Goal: Check status: Check status

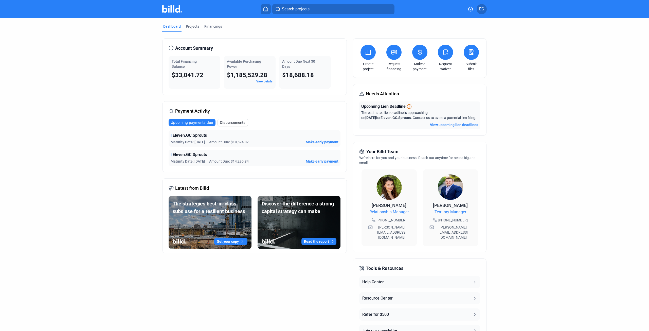
click at [575, 168] on dashboard "Dashboard Projects Financings Account Summary Total Financing Balance $33,041.7…" at bounding box center [324, 188] width 584 height 341
click at [193, 28] on div "Projects" at bounding box center [192, 26] width 13 height 5
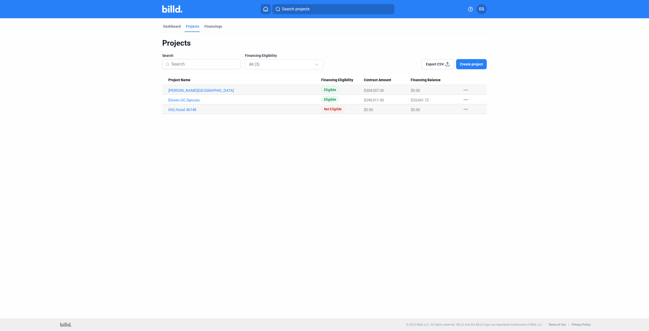
click at [96, 147] on div "Dashboard Projects Financings Projects Search Financing Eligibility All (3) Exp…" at bounding box center [324, 168] width 649 height 300
click at [545, 220] on div "Dashboard Projects Financings Projects Search Financing Eligibility All (3) Exp…" at bounding box center [324, 168] width 649 height 300
click at [571, 188] on div "Dashboard Projects Financings Projects Search Financing Eligibility All (3) Exp…" at bounding box center [324, 168] width 649 height 300
click at [497, 230] on div "Dashboard Projects Financings Projects Search Financing Eligibility All (3) Exp…" at bounding box center [324, 168] width 649 height 300
click at [212, 26] on div "Financings" at bounding box center [213, 26] width 18 height 5
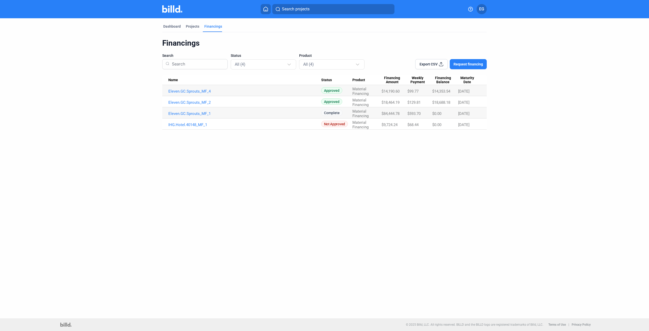
click at [457, 241] on div "Dashboard Projects Financings Financings Search Status All (4) Product All (4) …" at bounding box center [324, 168] width 649 height 300
click at [417, 202] on div "Dashboard Projects Financings Financings Search Status All (4) Product All (4) …" at bounding box center [324, 168] width 649 height 300
click at [289, 63] on div at bounding box center [288, 63] width 3 height 3
click at [289, 63] on div at bounding box center [324, 165] width 649 height 331
click at [264, 268] on div "Dashboard Projects Financings Financings Search Status All (4) Product All (4) …" at bounding box center [324, 168] width 649 height 300
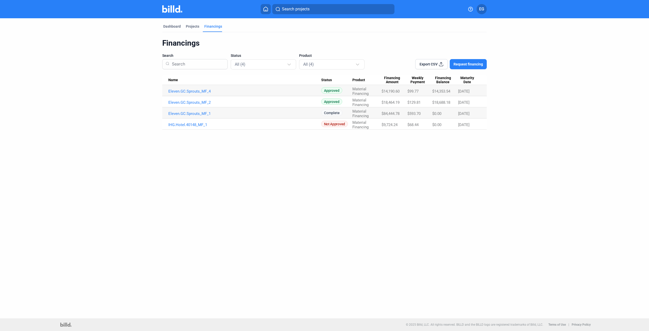
click at [272, 33] on div "Financings Search Status All (4) Product All (4) Export CSV Request financing N…" at bounding box center [324, 80] width 325 height 97
click at [357, 62] on div at bounding box center [358, 62] width 6 height 8
click at [363, 39] on div at bounding box center [324, 165] width 649 height 331
click at [281, 40] on div "Financings" at bounding box center [324, 43] width 325 height 10
click at [187, 62] on input at bounding box center [197, 64] width 55 height 13
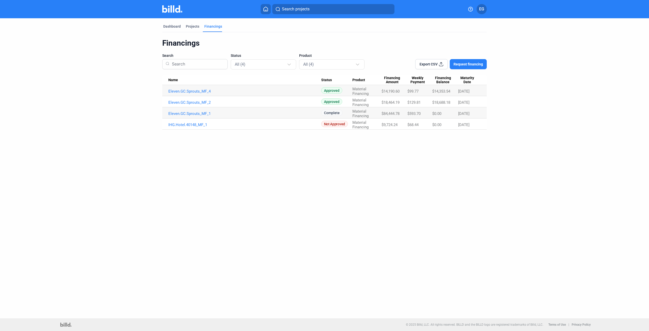
drag, startPoint x: 308, startPoint y: 39, endPoint x: 300, endPoint y: 40, distance: 7.2
click at [308, 39] on div "Financings" at bounding box center [324, 43] width 325 height 10
click at [167, 25] on div "Dashboard" at bounding box center [171, 26] width 17 height 5
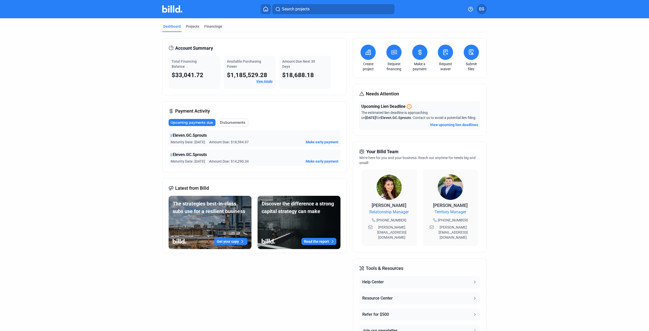
click at [510, 243] on dashboard "Dashboard Projects Financings Account Summary Total Financing Balance $33,041.7…" at bounding box center [324, 188] width 584 height 341
click at [483, 7] on span "EG" at bounding box center [481, 9] width 5 height 6
click at [541, 151] on div at bounding box center [324, 165] width 649 height 331
click at [192, 25] on div "Projects" at bounding box center [192, 26] width 13 height 5
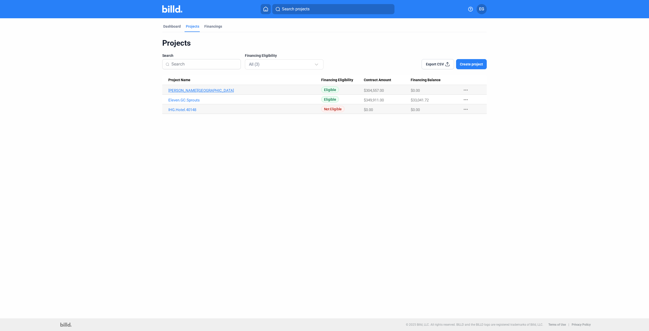
click at [181, 91] on link "[PERSON_NAME][GEOGRAPHIC_DATA]" at bounding box center [244, 90] width 153 height 5
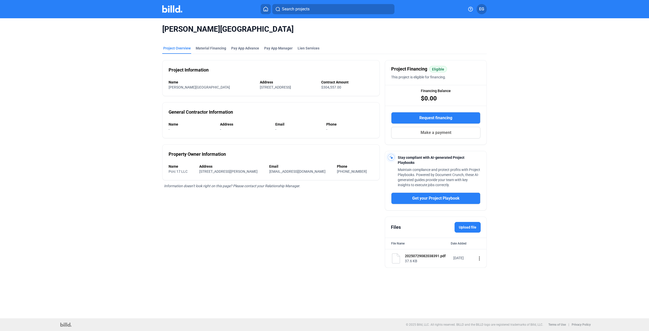
click at [210, 45] on mat-tab-group "Project Overview Material Financing Pay App Advance Pay App Manager Lien Servic…" at bounding box center [324, 154] width 325 height 228
click at [210, 48] on div "Material Financing" at bounding box center [211, 48] width 30 height 5
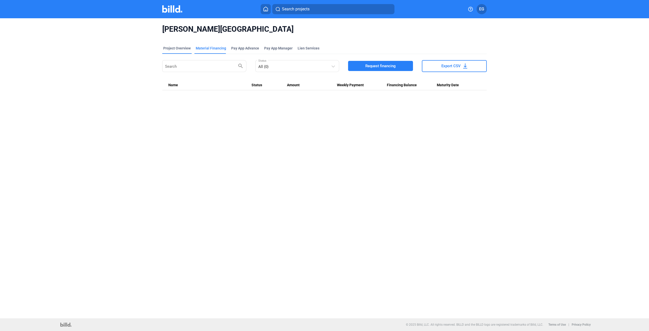
click at [173, 48] on div "Project Overview" at bounding box center [176, 48] width 27 height 5
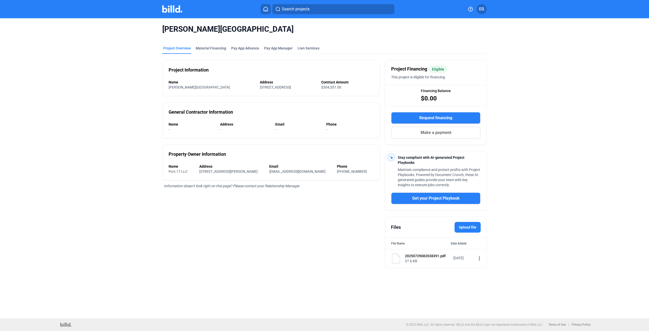
click at [63, 155] on div "[PERSON_NAME] Hotel Project Overview Material Financing Pay App Advance Pay App…" at bounding box center [324, 146] width 545 height 256
click at [567, 221] on div "[PERSON_NAME] Hotel Project Overview Material Financing Pay App Advance Pay App…" at bounding box center [324, 146] width 545 height 256
drag, startPoint x: 443, startPoint y: 29, endPoint x: 366, endPoint y: 28, distance: 77.6
click at [444, 29] on span "[PERSON_NAME][GEOGRAPHIC_DATA]" at bounding box center [324, 29] width 325 height 10
click at [173, 12] on img at bounding box center [172, 8] width 20 height 7
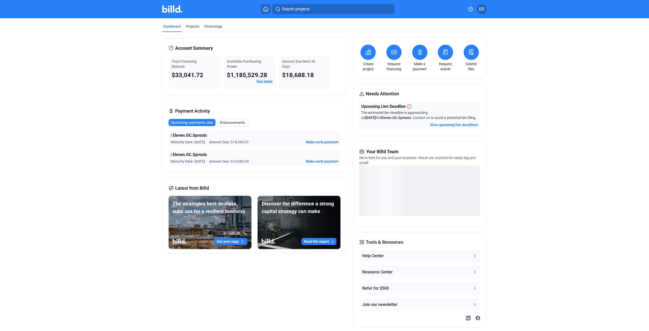
click at [261, 82] on link "View details" at bounding box center [264, 82] width 16 height 4
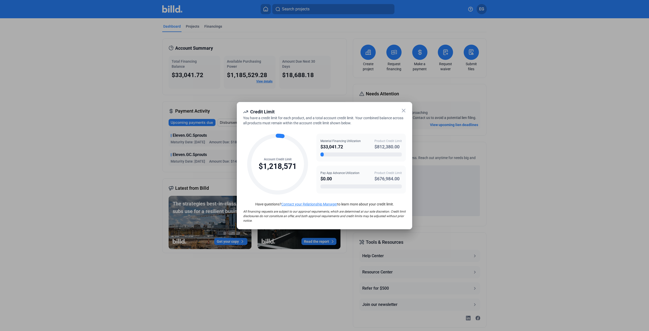
click at [322, 154] on div at bounding box center [321, 154] width 3 height 4
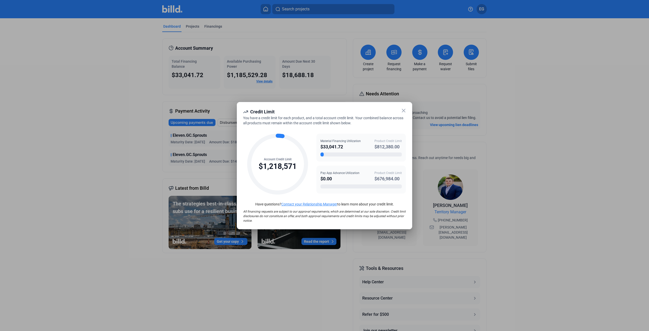
click at [404, 110] on icon at bounding box center [403, 110] width 3 height 3
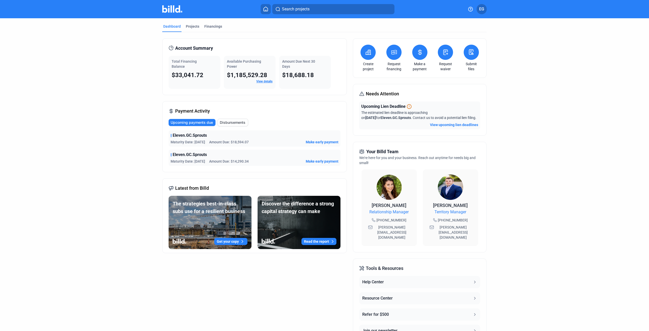
click at [538, 103] on dashboard "Dashboard Projects Financings Account Summary Total Financing Balance $33,041.7…" at bounding box center [324, 188] width 584 height 341
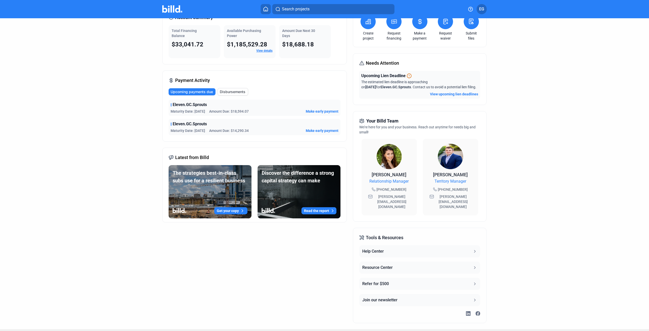
scroll to position [31, 0]
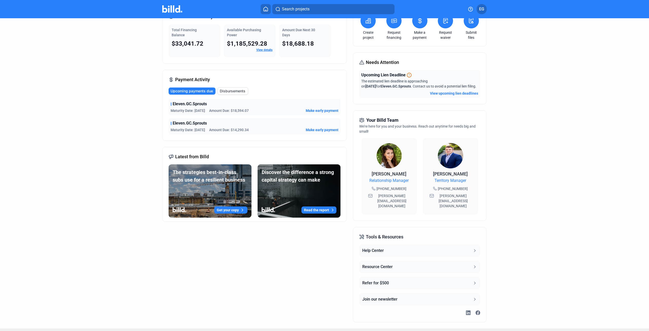
click at [396, 261] on button "Resource Center" at bounding box center [419, 267] width 121 height 12
click at [580, 244] on dashboard "Dashboard Projects Financings Account Summary Total Financing Balance $33,041.7…" at bounding box center [324, 157] width 584 height 341
click at [372, 244] on button "Help Center" at bounding box center [419, 250] width 121 height 12
click at [548, 141] on dashboard "Dashboard Projects Financings Account Summary Total Financing Balance $33,041.7…" at bounding box center [324, 157] width 584 height 341
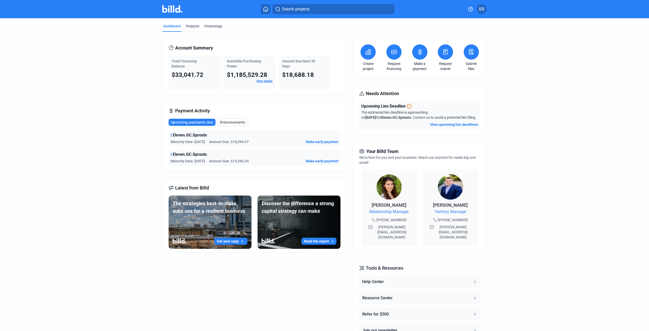
scroll to position [0, 0]
click at [233, 122] on span "Disbursements" at bounding box center [233, 122] width 26 height 5
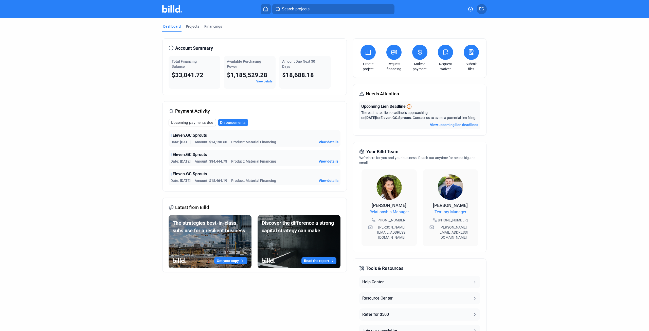
click at [85, 96] on dashboard "Dashboard Projects Financings Account Summary Total Financing Balance $33,041.7…" at bounding box center [324, 188] width 584 height 341
click at [531, 184] on dashboard "Dashboard Projects Financings Account Summary Total Financing Balance $33,041.7…" at bounding box center [324, 188] width 584 height 341
click at [558, 155] on dashboard "Dashboard Projects Financings Account Summary Total Financing Balance $33,041.7…" at bounding box center [324, 188] width 584 height 341
click at [564, 70] on dashboard "Dashboard Projects Financings Account Summary Total Financing Balance $33,041.7…" at bounding box center [324, 188] width 584 height 341
click at [189, 25] on div "Projects" at bounding box center [192, 26] width 13 height 5
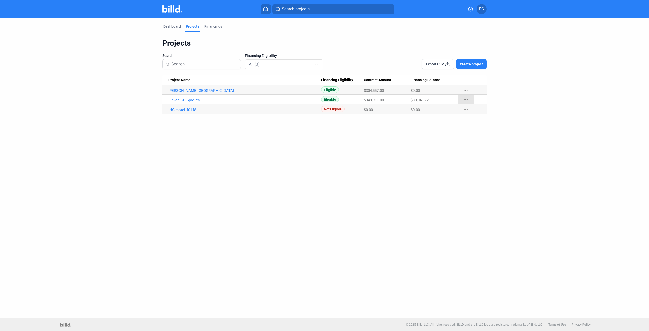
click at [466, 98] on mat-icon "more_horiz" at bounding box center [466, 100] width 6 height 6
click at [564, 87] on div at bounding box center [324, 165] width 649 height 331
click at [486, 222] on div "Dashboard Projects Financings Projects Search Financing Eligibility All (3) Exp…" at bounding box center [324, 168] width 649 height 300
click at [183, 100] on link "Eleven.GC.Sprouts" at bounding box center [244, 100] width 153 height 5
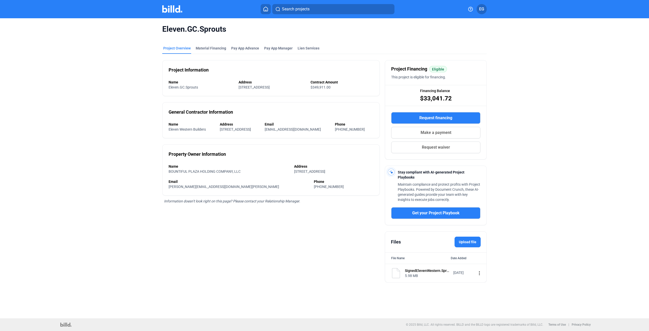
click at [582, 152] on div "Eleven.GC.Sprouts Project Overview Material Financing Pay App Advance Pay App M…" at bounding box center [324, 153] width 545 height 270
click at [580, 260] on div "Eleven.GC.Sprouts Project Overview Material Financing Pay App Advance Pay App M…" at bounding box center [324, 153] width 545 height 270
click at [563, 196] on div "Eleven.GC.Sprouts Project Overview Material Financing Pay App Advance Pay App M…" at bounding box center [324, 153] width 545 height 270
click at [545, 57] on div "Eleven.GC.Sprouts Project Overview Material Financing Pay App Advance Pay App M…" at bounding box center [324, 153] width 545 height 270
click at [549, 149] on div "Eleven.GC.Sprouts Project Overview Material Financing Pay App Advance Pay App M…" at bounding box center [324, 153] width 545 height 270
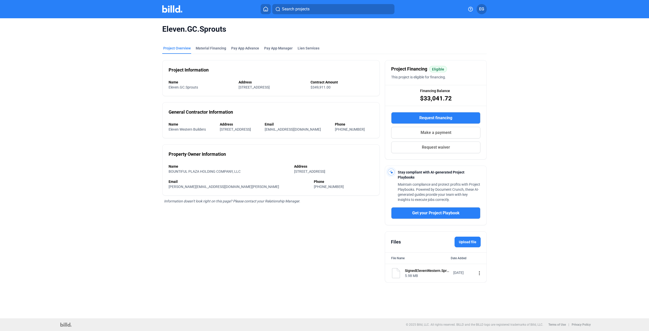
click at [563, 167] on div "Eleven.GC.Sprouts Project Overview Material Financing Pay App Advance Pay App M…" at bounding box center [324, 153] width 545 height 270
drag, startPoint x: 561, startPoint y: 101, endPoint x: 557, endPoint y: 102, distance: 4.1
click at [559, 102] on div "Eleven.GC.Sprouts Project Overview Material Financing Pay App Advance Pay App M…" at bounding box center [324, 153] width 545 height 270
click at [166, 7] on img at bounding box center [172, 8] width 20 height 7
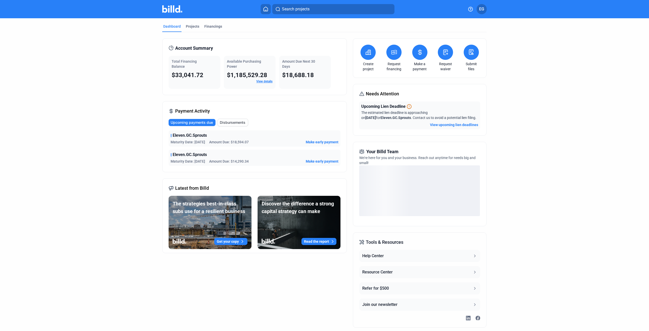
click at [523, 153] on dashboard "Dashboard Projects Financings Account Summary Total Financing Balance $33,041.7…" at bounding box center [324, 175] width 584 height 315
click at [236, 121] on span "Disbursements" at bounding box center [233, 122] width 26 height 5
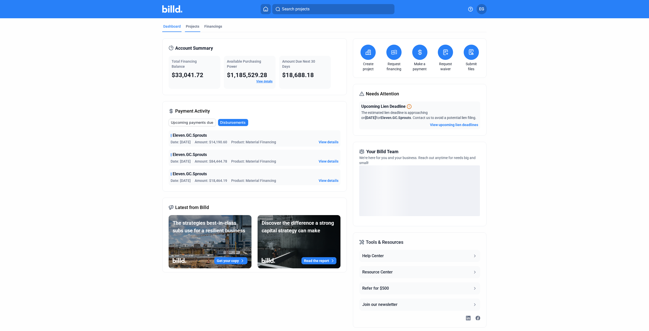
click at [189, 28] on div "Projects" at bounding box center [192, 26] width 13 height 5
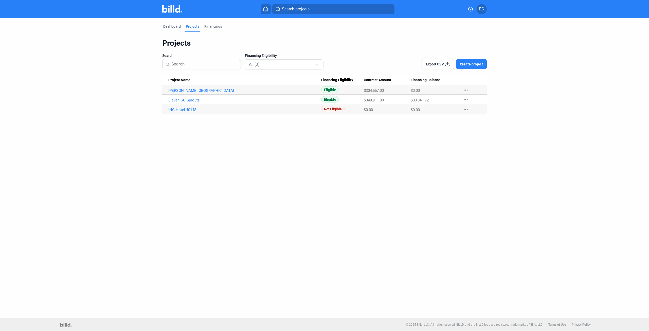
click at [329, 239] on div "Dashboard Projects Financings Projects Search Financing Eligibility All (3) Exp…" at bounding box center [324, 168] width 649 height 300
click at [184, 100] on link "Eleven.GC.Sprouts" at bounding box center [244, 100] width 153 height 5
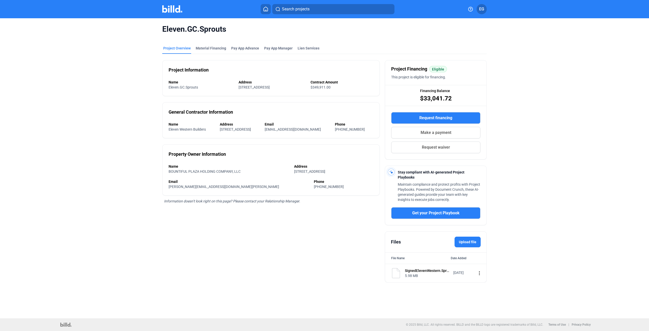
click at [548, 159] on div "Eleven.GC.Sprouts Project Overview Material Financing Pay App Advance Pay App M…" at bounding box center [324, 153] width 545 height 270
click at [559, 200] on div "Eleven.GC.Sprouts Project Overview Material Financing Pay App Advance Pay App M…" at bounding box center [324, 153] width 545 height 270
click at [220, 47] on div "Material Financing" at bounding box center [211, 48] width 30 height 5
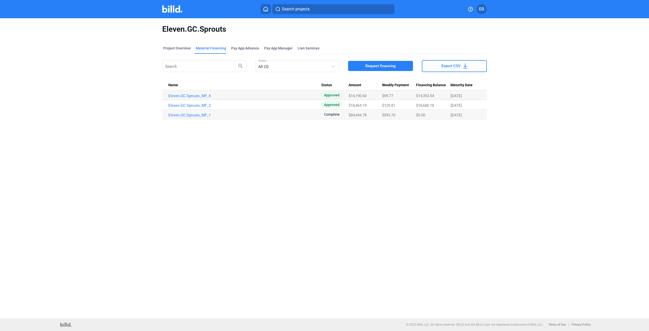
click at [581, 58] on div "Eleven.GC.Sprouts Project Overview Material Financing Pay App Advance Pay App M…" at bounding box center [324, 71] width 545 height 107
click at [187, 115] on link "Eleven.GC.Sprouts_MF_1" at bounding box center [244, 115] width 153 height 5
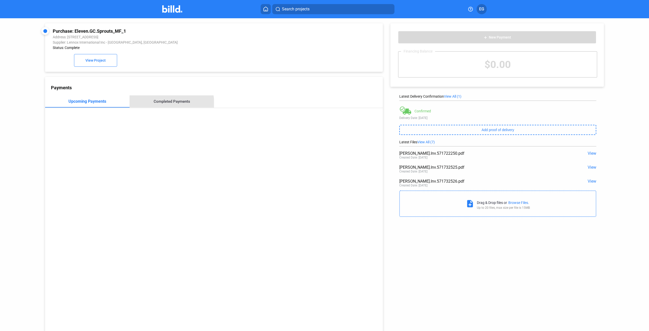
click at [167, 104] on div "Completed Payments" at bounding box center [172, 101] width 37 height 5
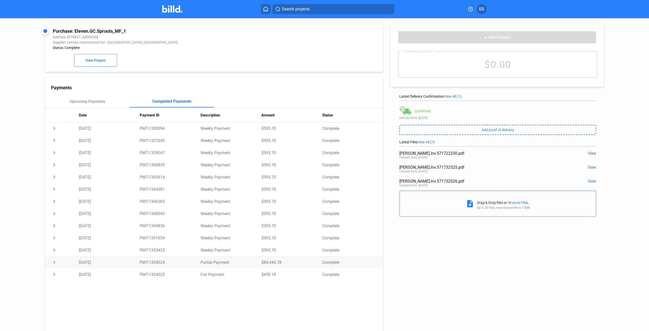
click at [54, 264] on td "chevron_right" at bounding box center [62, 262] width 34 height 12
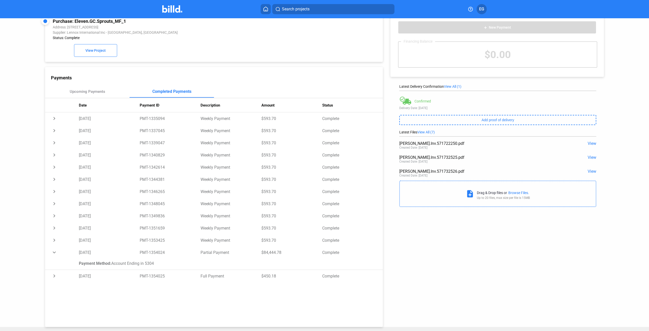
scroll to position [20, 0]
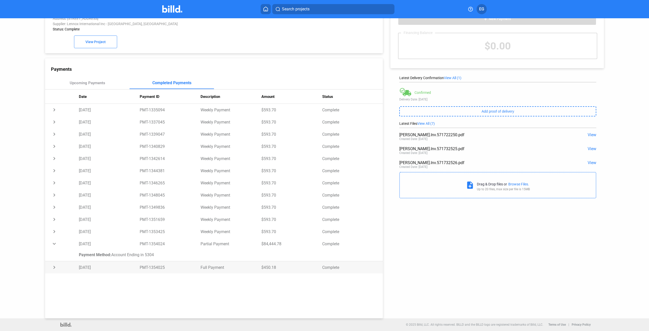
click at [53, 268] on td "chevron_right" at bounding box center [62, 267] width 34 height 12
click at [54, 242] on td "chevron_right" at bounding box center [62, 244] width 34 height 12
click at [54, 233] on td "chevron_right" at bounding box center [62, 231] width 34 height 12
click at [54, 219] on td "chevron_right" at bounding box center [62, 219] width 34 height 12
click at [54, 208] on td "chevron_right" at bounding box center [62, 207] width 34 height 12
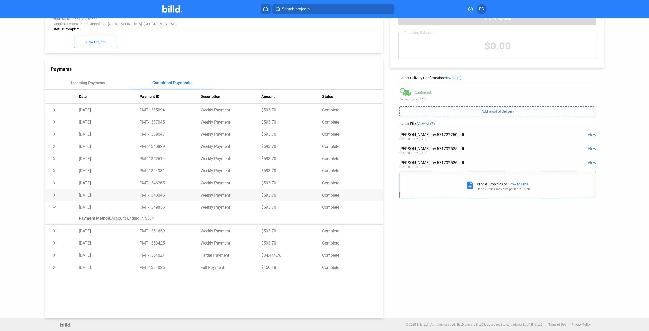
click at [55, 195] on td "chevron_right" at bounding box center [62, 195] width 34 height 12
click at [54, 184] on td "chevron_right" at bounding box center [62, 183] width 34 height 12
click at [54, 171] on td "chevron_right" at bounding box center [62, 171] width 34 height 12
click at [55, 158] on td "chevron_right" at bounding box center [62, 158] width 34 height 12
click at [55, 148] on td "chevron_right" at bounding box center [62, 146] width 34 height 12
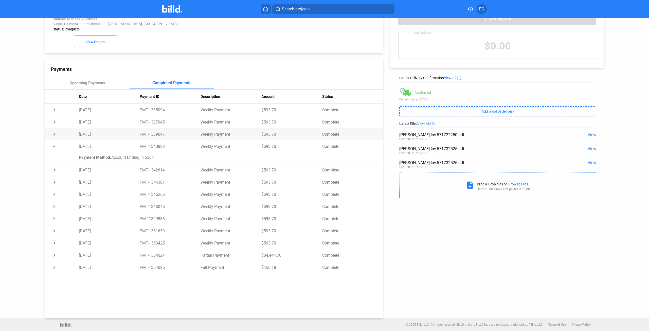
click at [55, 133] on td "chevron_right" at bounding box center [62, 134] width 34 height 12
click at [54, 121] on td "chevron_right" at bounding box center [62, 122] width 34 height 12
click at [53, 110] on td "chevron_right" at bounding box center [62, 110] width 34 height 12
click at [471, 302] on div "Purchase: Eleven.GC.Sprouts_MF_1 Address: [STREET_ADDRESS] Supplier: Lennox Int…" at bounding box center [324, 159] width 584 height 318
click at [378, 273] on td "Complete" at bounding box center [352, 267] width 61 height 12
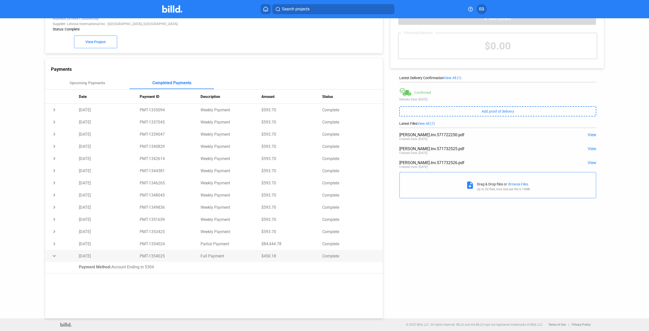
drag, startPoint x: 53, startPoint y: 256, endPoint x: 53, endPoint y: 261, distance: 4.3
click at [53, 257] on td "expand_more" at bounding box center [62, 256] width 34 height 12
click at [483, 273] on div "Purchase: Eleven.GC.Sprouts_MF_1 Address: [STREET_ADDRESS] Supplier: Lennox Int…" at bounding box center [324, 159] width 584 height 318
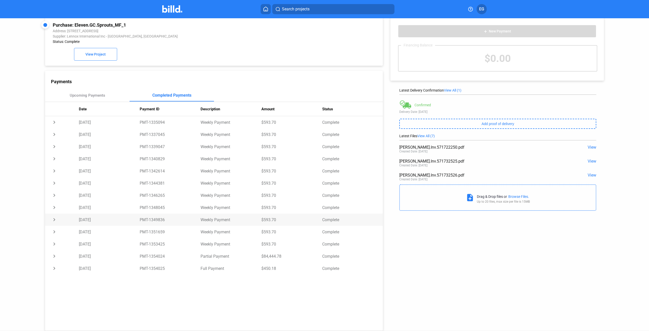
scroll to position [0, 0]
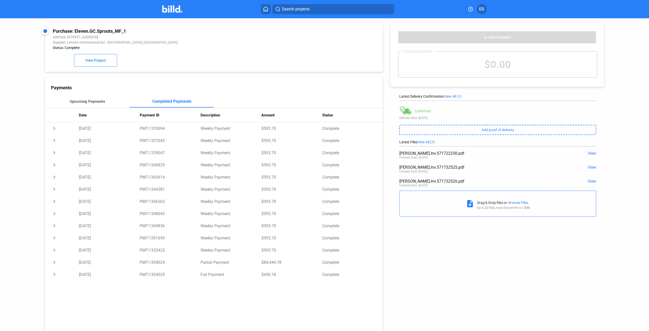
click at [76, 103] on div "Upcoming Payments" at bounding box center [87, 101] width 35 height 5
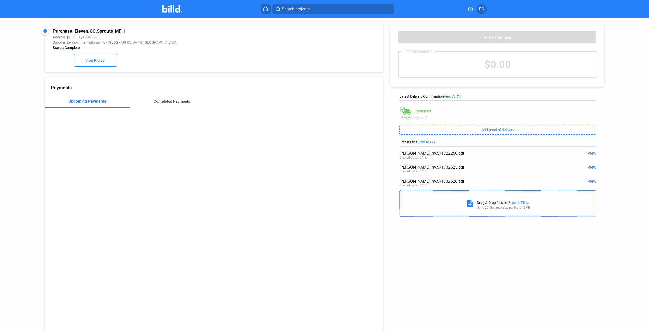
click at [163, 106] on div "Completed Payments" at bounding box center [172, 101] width 84 height 12
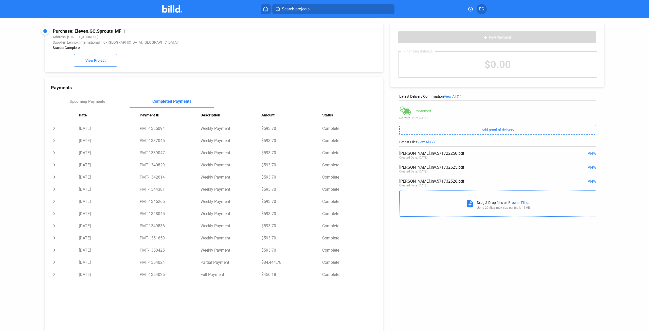
click at [167, 9] on img at bounding box center [172, 8] width 20 height 7
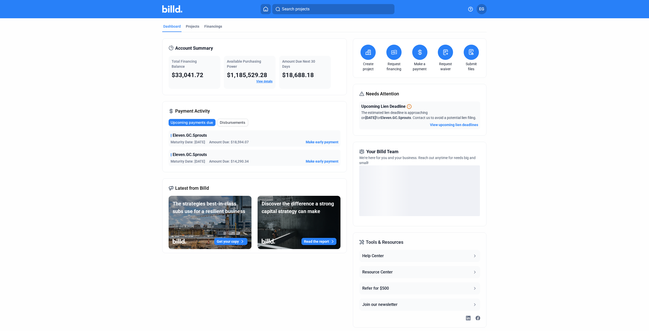
click at [80, 212] on dashboard "Dashboard Projects Financings Account Summary Total Financing Balance $33,041.7…" at bounding box center [324, 175] width 584 height 315
click at [190, 28] on div "Projects" at bounding box center [192, 26] width 13 height 5
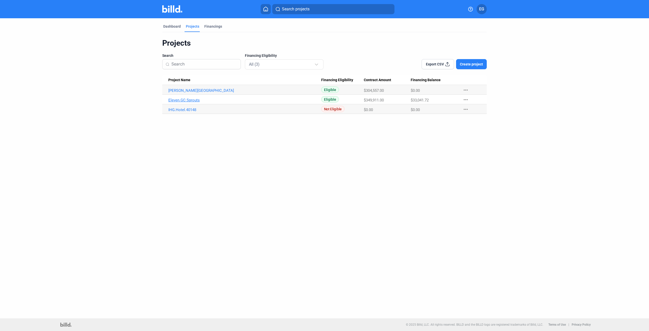
click at [180, 101] on link "Eleven.GC.Sprouts" at bounding box center [244, 100] width 153 height 5
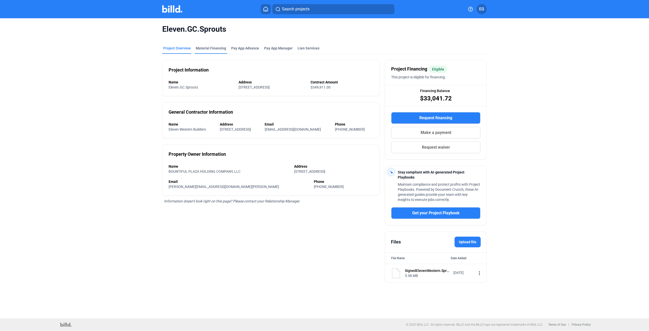
click at [219, 48] on div "Material Financing" at bounding box center [211, 48] width 30 height 5
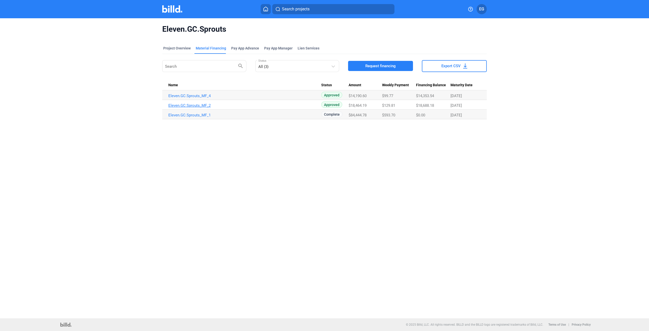
click at [189, 104] on link "Eleven.GC.Sprouts_MF_2" at bounding box center [244, 105] width 153 height 5
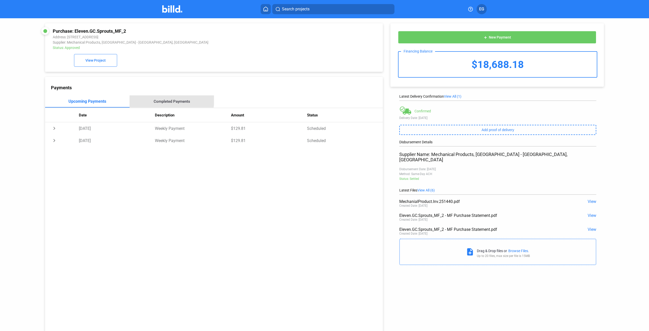
click at [163, 101] on div "Completed Payments" at bounding box center [172, 101] width 37 height 5
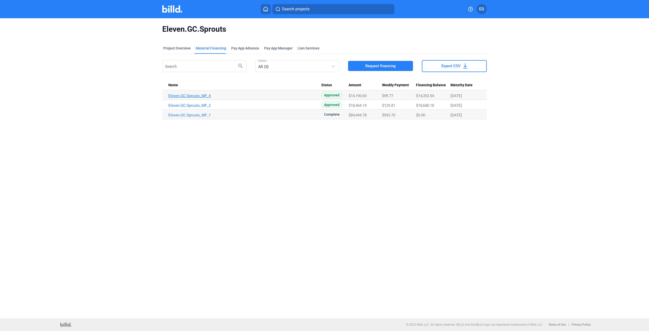
click at [178, 96] on link "Eleven.GC.Sprouts_MF_4" at bounding box center [244, 96] width 153 height 5
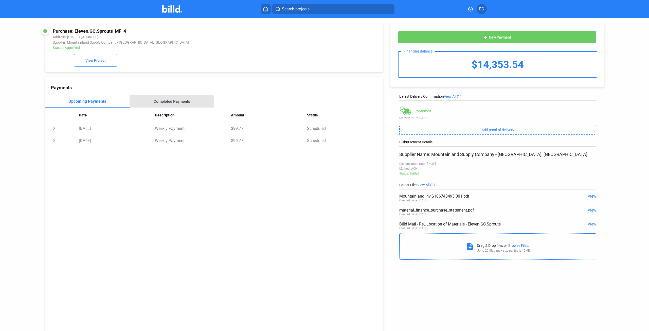
click at [157, 103] on div "Completed Payments" at bounding box center [172, 101] width 37 height 5
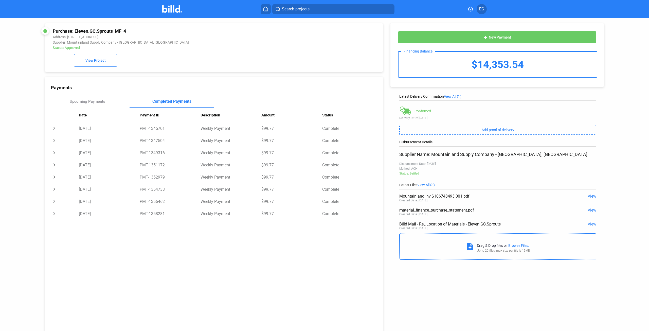
click at [206, 51] on div "Purchase: Eleven.GC.Sprouts_MF_4 Address: [STREET_ADDRESS] Supplier: Mountainla…" at bounding box center [214, 47] width 322 height 38
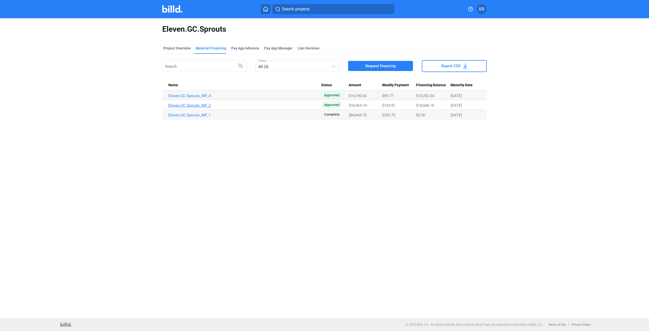
click at [195, 106] on link "Eleven.GC.Sprouts_MF_2" at bounding box center [244, 105] width 153 height 5
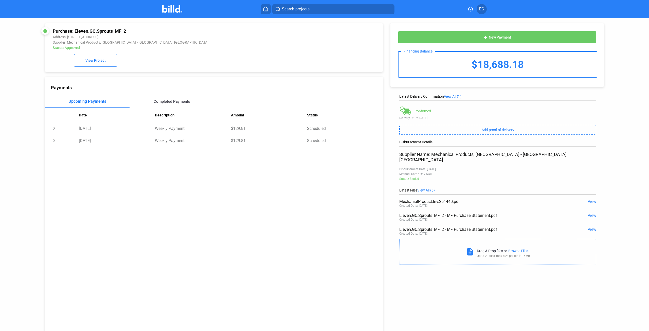
click at [174, 98] on div "Completed Payments" at bounding box center [172, 101] width 84 height 12
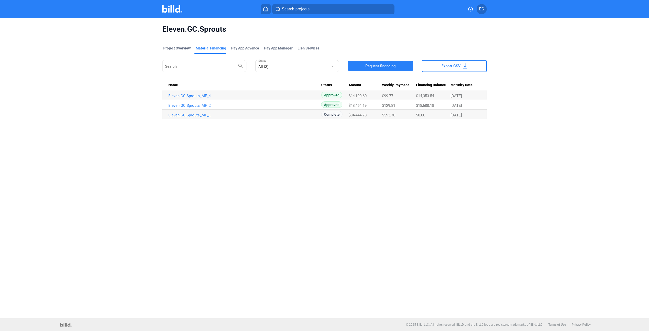
click at [204, 115] on link "Eleven.GC.Sprouts_MF_1" at bounding box center [244, 115] width 153 height 5
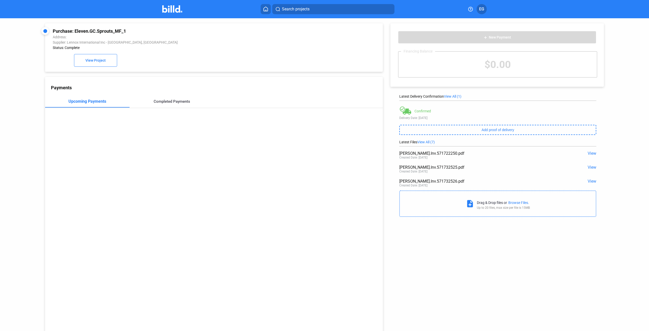
click at [164, 102] on div "Completed Payments" at bounding box center [172, 101] width 37 height 5
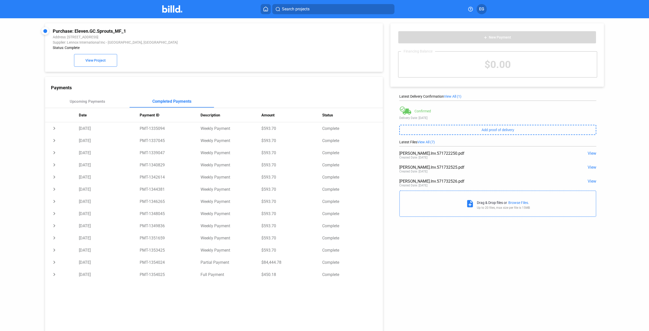
click at [166, 9] on img at bounding box center [172, 8] width 20 height 7
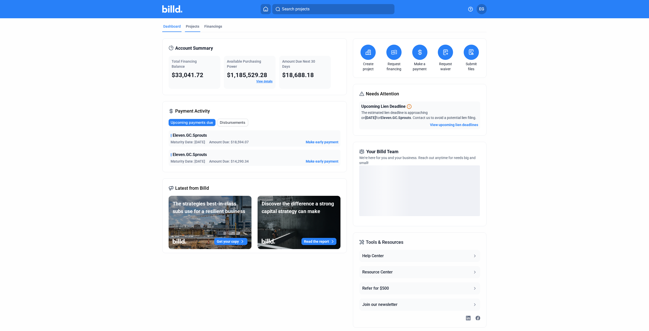
click at [192, 27] on div "Projects" at bounding box center [192, 26] width 13 height 5
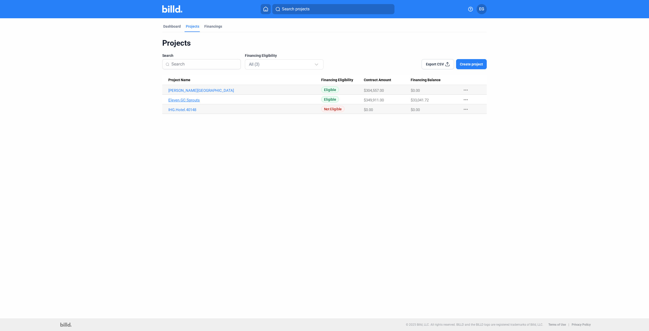
click at [187, 101] on link "Eleven.GC.Sprouts" at bounding box center [244, 100] width 153 height 5
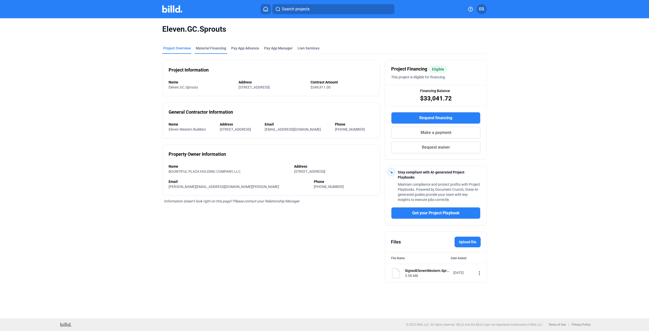
click at [218, 47] on div "Material Financing" at bounding box center [211, 48] width 30 height 5
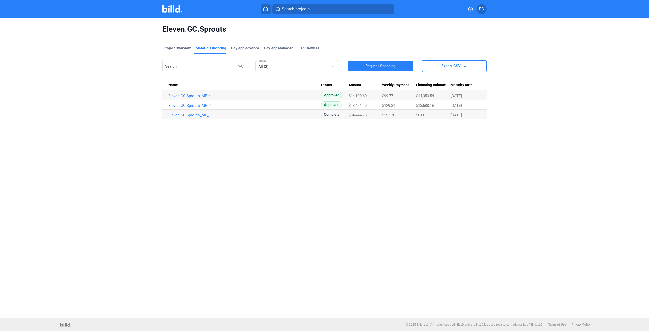
click at [194, 115] on link "Eleven.GC.Sprouts_MF_1" at bounding box center [244, 115] width 153 height 5
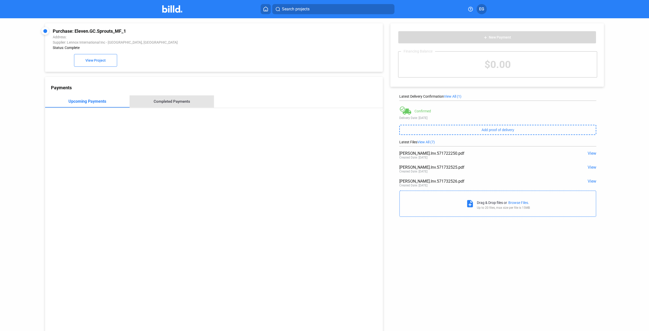
click at [174, 102] on div "Completed Payments" at bounding box center [172, 101] width 37 height 5
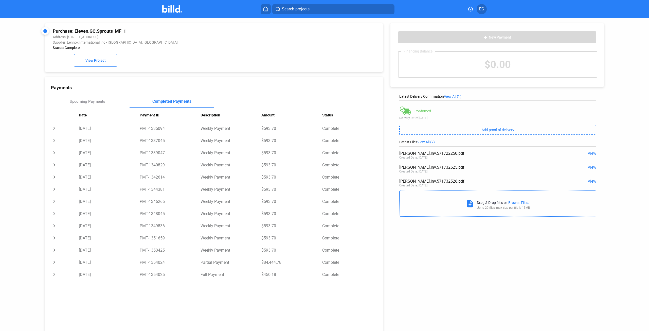
drag, startPoint x: 183, startPoint y: 43, endPoint x: 181, endPoint y: 47, distance: 3.9
click at [183, 44] on div "Supplier: Lennox International Inc - [GEOGRAPHIC_DATA], [GEOGRAPHIC_DATA]" at bounding box center [182, 42] width 258 height 4
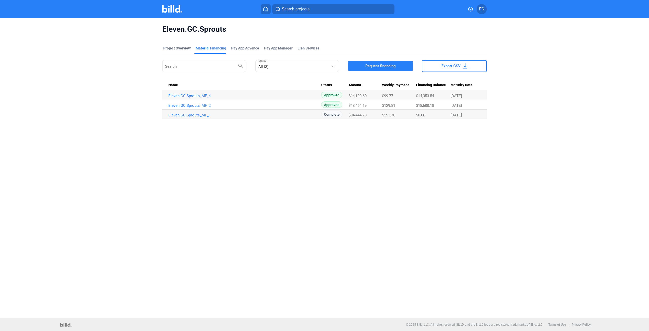
click at [198, 105] on link "Eleven.GC.Sprouts_MF_2" at bounding box center [244, 105] width 153 height 5
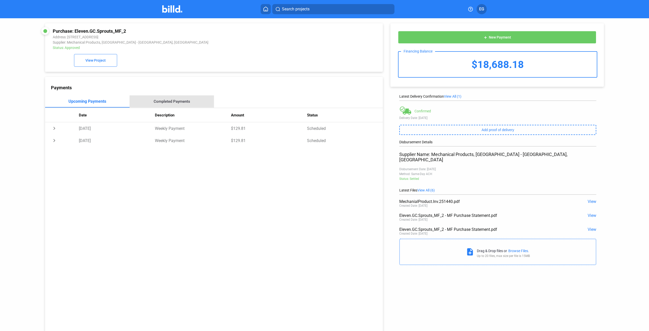
click at [174, 100] on div "Completed Payments" at bounding box center [172, 101] width 84 height 12
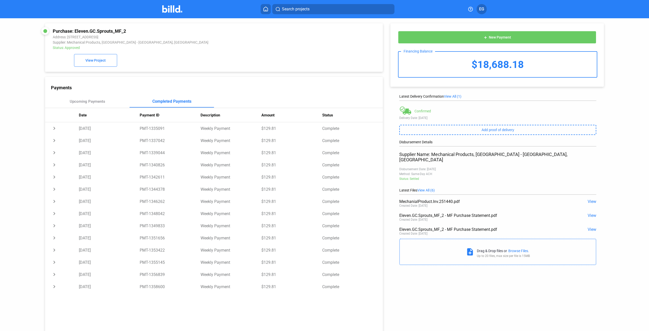
click at [160, 56] on div "Purchase: Eleven.GC.Sprouts_MF_2 Address: [STREET_ADDRESS] Supplier: Mechanical…" at bounding box center [214, 47] width 322 height 38
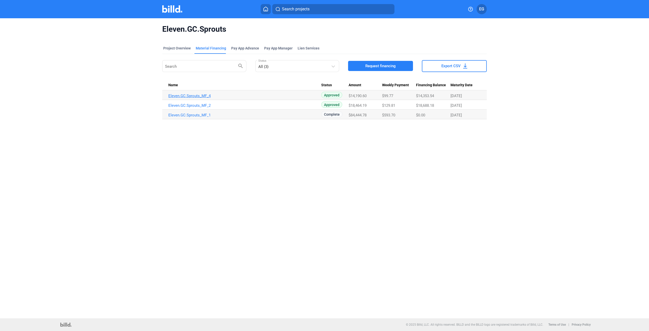
click at [191, 96] on link "Eleven.GC.Sprouts_MF_4" at bounding box center [244, 96] width 153 height 5
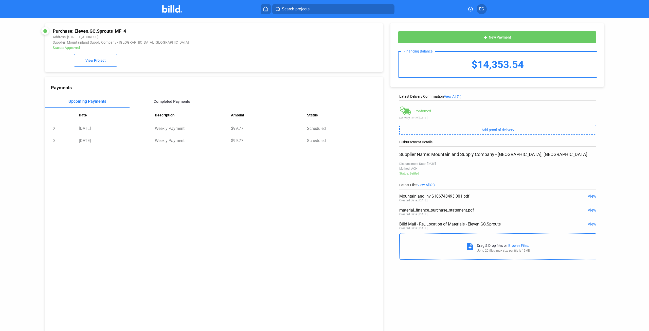
click at [170, 101] on div "Completed Payments" at bounding box center [172, 101] width 37 height 5
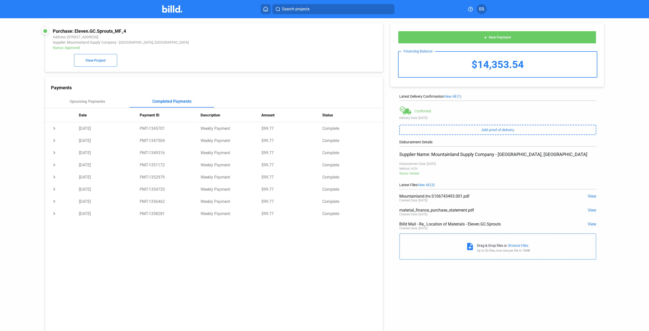
click at [277, 270] on div "Payments Upcoming Payments Completed Payments Date Payment ID Description Amoun…" at bounding box center [214, 207] width 338 height 260
click at [55, 212] on td "chevron_right" at bounding box center [62, 213] width 34 height 12
drag, startPoint x: 55, startPoint y: 212, endPoint x: 54, endPoint y: 215, distance: 3.4
click at [55, 212] on td "expand_more" at bounding box center [62, 213] width 34 height 12
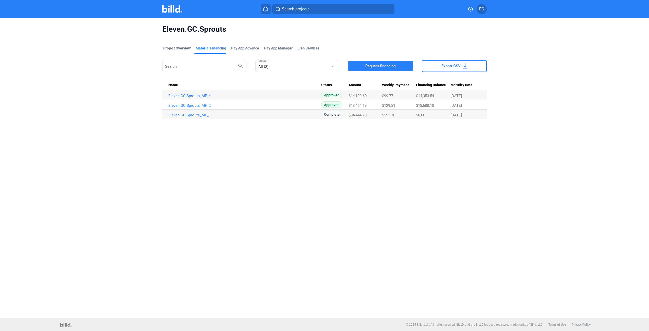
click at [186, 115] on link "Eleven.GC.Sprouts_MF_1" at bounding box center [244, 115] width 153 height 5
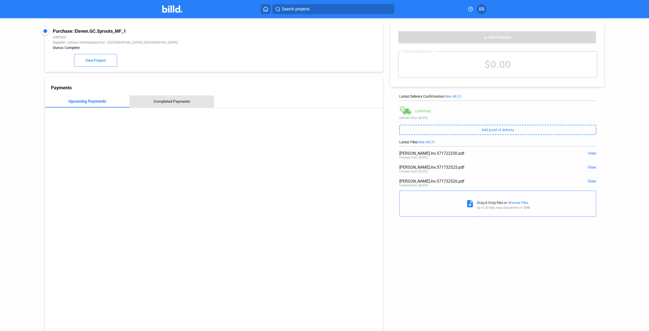
click at [175, 101] on div "Completed Payments" at bounding box center [172, 101] width 37 height 5
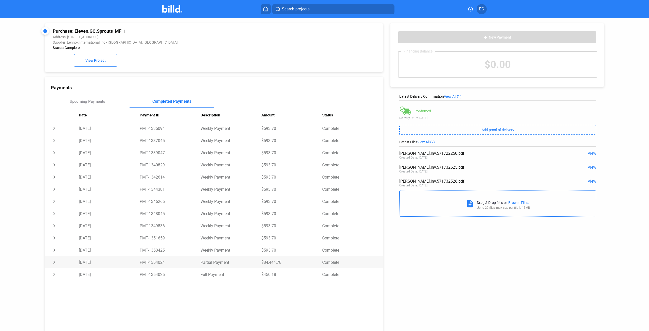
click at [94, 266] on td "[DATE]" at bounding box center [109, 262] width 61 height 12
click at [502, 278] on div "Purchase: Eleven.GC.Sprouts_MF_1 Address: [STREET_ADDRESS] Supplier: Lennox Int…" at bounding box center [324, 177] width 584 height 318
drag, startPoint x: 463, startPoint y: 220, endPoint x: 466, endPoint y: 261, distance: 40.7
click at [462, 222] on div "Purchase: Eleven.GC.Sprouts_MF_1 Address: [STREET_ADDRESS] Supplier: Lennox Int…" at bounding box center [324, 177] width 584 height 318
click at [105, 102] on div "Upcoming Payments" at bounding box center [87, 101] width 84 height 12
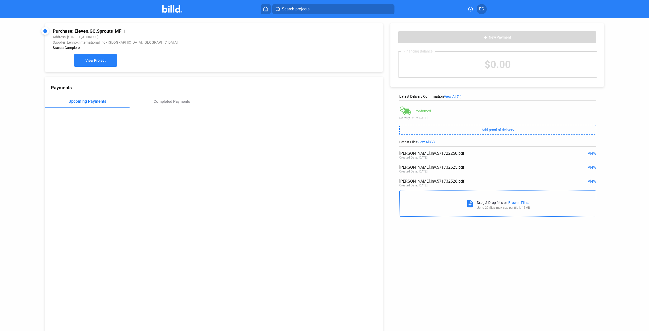
click at [80, 58] on button "View Project" at bounding box center [95, 60] width 43 height 13
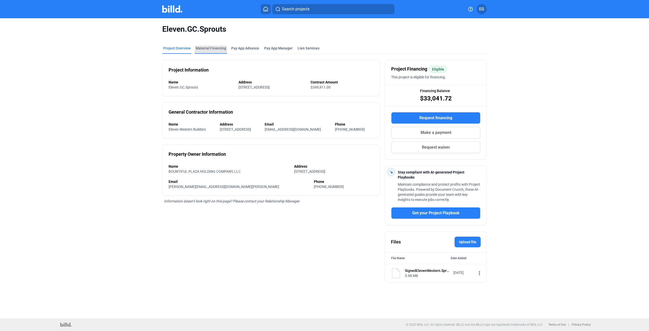
click at [215, 50] on div "Material Financing" at bounding box center [211, 48] width 30 height 5
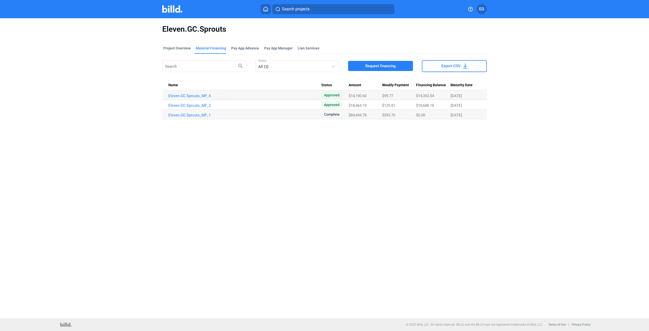
click at [351, 195] on div "Eleven.GC.Sprouts Project Overview Material Financing Pay App Advance Pay App M…" at bounding box center [324, 168] width 649 height 300
click at [303, 174] on div "Eleven.GC.Sprouts Project Overview Material Financing Pay App Advance Pay App M…" at bounding box center [324, 168] width 649 height 300
click at [192, 106] on link "Eleven.GC.Sprouts_MF_2" at bounding box center [244, 105] width 153 height 5
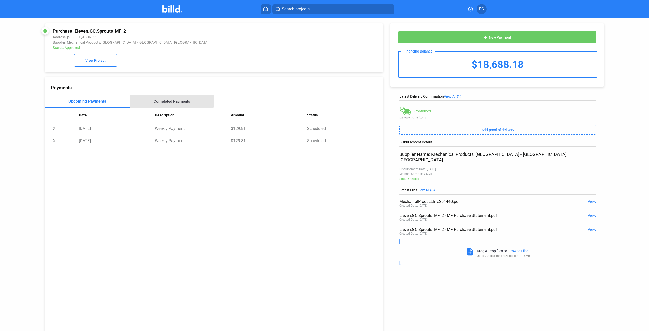
click at [164, 101] on div "Completed Payments" at bounding box center [172, 101] width 37 height 5
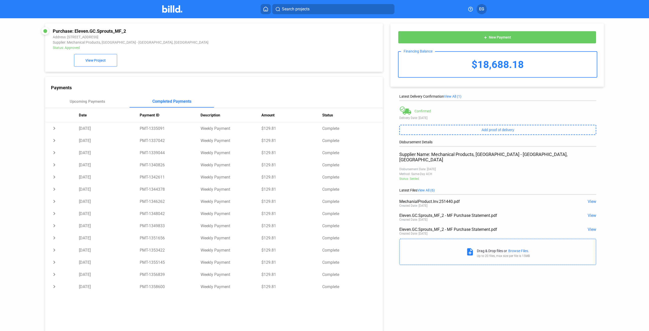
drag, startPoint x: 594, startPoint y: 276, endPoint x: 611, endPoint y: 302, distance: 31.4
click at [594, 276] on div "Purchase: Eleven.GC.Sprouts_MF_2 Address: [STREET_ADDRESS] Supplier: Mechanical…" at bounding box center [324, 177] width 584 height 318
click at [623, 102] on div "Purchase: Eleven.GC.Sprouts_MF_2 Address: [STREET_ADDRESS] Supplier: Mechanical…" at bounding box center [324, 177] width 649 height 318
click at [167, 12] on img at bounding box center [172, 8] width 20 height 7
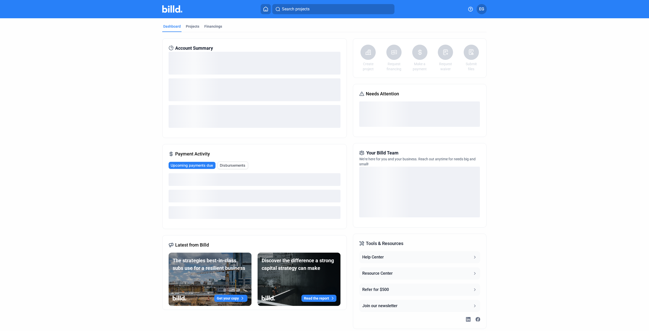
click at [72, 108] on dashboard "Dashboard Projects Financings Account Summary Payment Activity Upcoming payment…" at bounding box center [324, 176] width 584 height 317
click at [495, 94] on div "Dashboard Projects Financings Account Summary Payment Activity Upcoming payment…" at bounding box center [324, 176] width 345 height 317
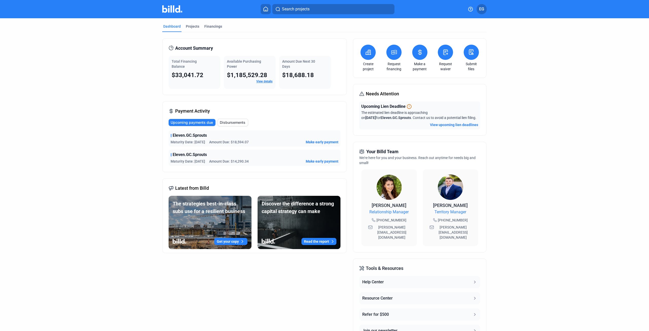
click at [531, 133] on dashboard "Dashboard Projects Financings Account Summary Total Financing Balance $33,041.7…" at bounding box center [324, 188] width 584 height 341
click at [185, 27] on div "Projects" at bounding box center [192, 28] width 15 height 8
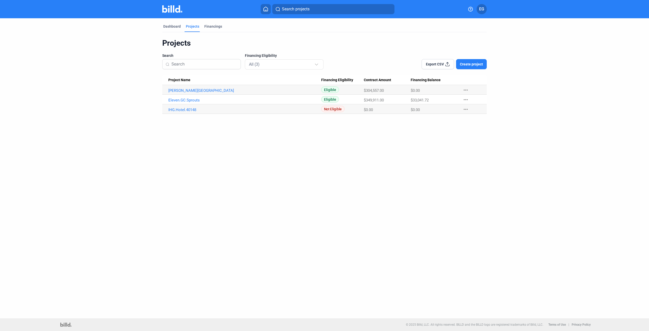
click at [213, 32] on mat-tab-header "Dashboard Projects Financings" at bounding box center [324, 28] width 325 height 8
click at [214, 26] on div "Financings" at bounding box center [213, 26] width 18 height 5
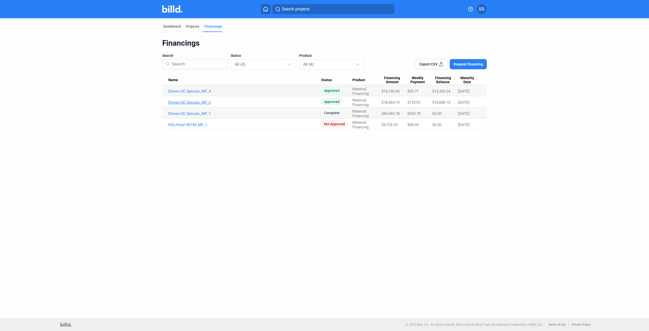
click at [174, 102] on link "Eleven.GC.Sprouts_MF_2" at bounding box center [244, 102] width 153 height 5
click at [195, 102] on link "Eleven.GC.Sprouts_MF_2" at bounding box center [244, 102] width 153 height 5
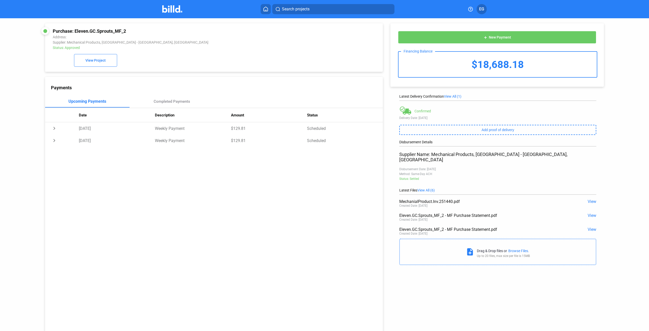
click at [614, 165] on div "add New Payment Financing Balance $18,688.18 Latest Delivery Confirmation View …" at bounding box center [500, 142] width 234 height 249
drag, startPoint x: 97, startPoint y: 174, endPoint x: 35, endPoint y: 207, distance: 70.7
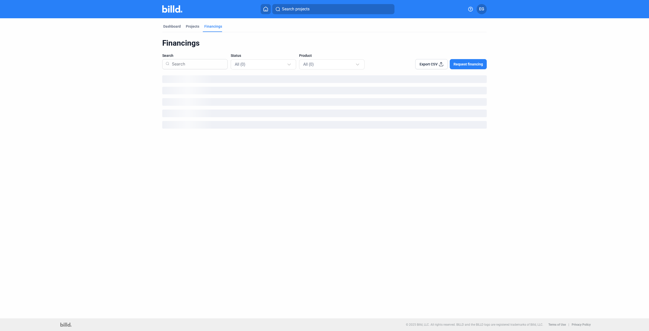
click at [569, 122] on dashboard "Dashboard Projects Financings Financings Search Status All (0) Product All (0) …" at bounding box center [324, 75] width 584 height 114
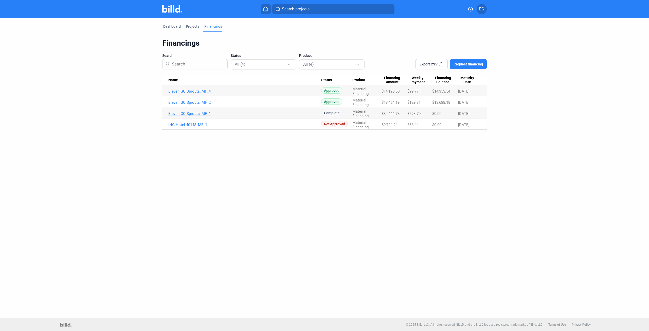
click at [175, 113] on link "Eleven.GC.Sprouts_MF_1" at bounding box center [244, 113] width 153 height 5
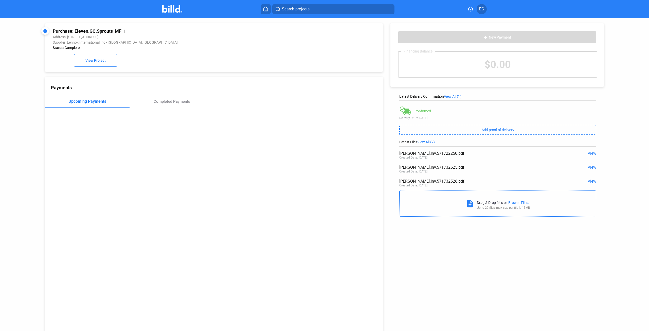
click at [609, 247] on div "Purchase: Eleven.GC.Sprouts_MF_1 Address: [STREET_ADDRESS] Supplier: Lennox Int…" at bounding box center [324, 177] width 584 height 318
click at [173, 102] on div "Completed Payments" at bounding box center [172, 101] width 37 height 5
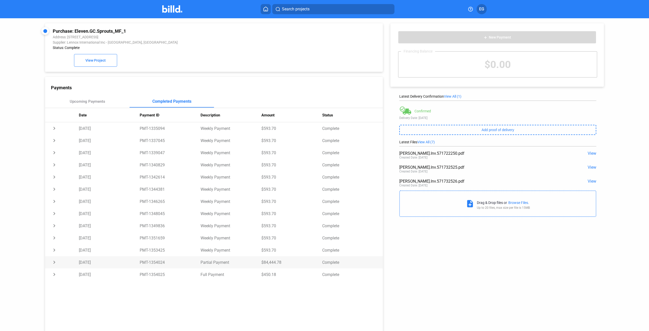
click at [52, 265] on td "chevron_right" at bounding box center [62, 262] width 34 height 12
click at [53, 264] on td "expand_more" at bounding box center [62, 262] width 34 height 12
